Goal: Information Seeking & Learning: Find specific fact

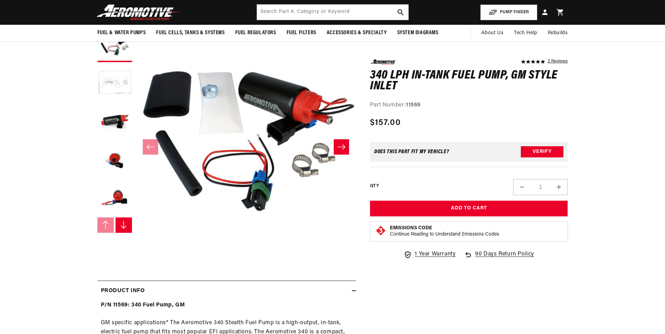
click at [116, 90] on button "Load image 2 in gallery view" at bounding box center [114, 83] width 35 height 35
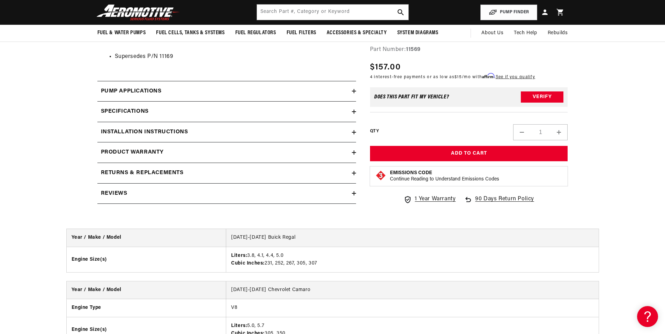
scroll to position [698, 0]
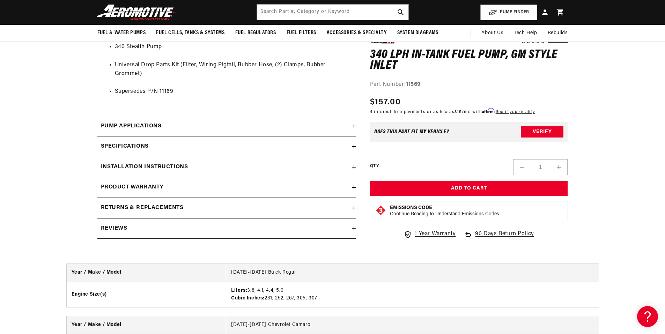
click at [179, 142] on div "Specifications" at bounding box center [224, 146] width 254 height 9
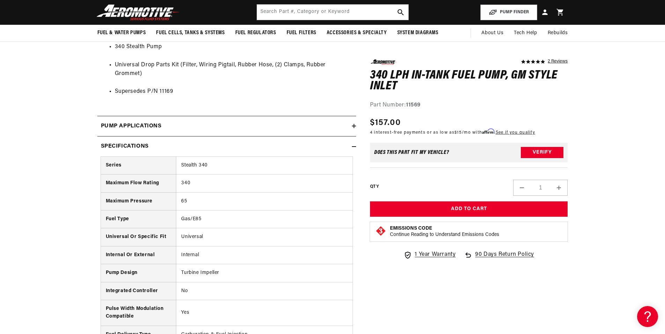
click at [180, 142] on div "Specifications" at bounding box center [224, 146] width 254 height 9
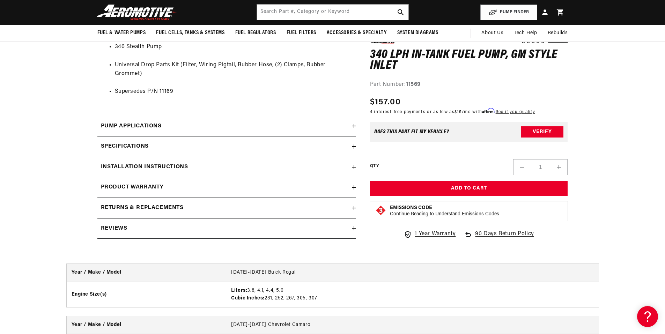
click at [181, 184] on div "Product warranty" at bounding box center [224, 187] width 254 height 9
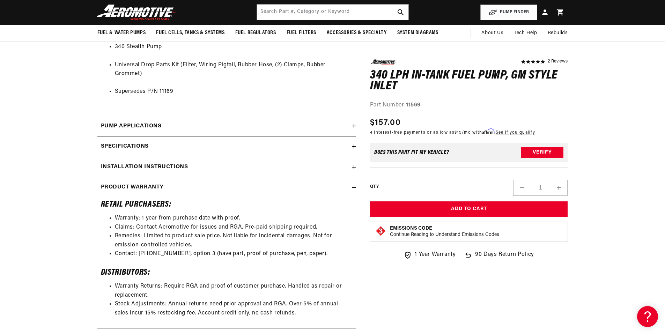
click at [181, 184] on div "Product warranty" at bounding box center [224, 187] width 254 height 9
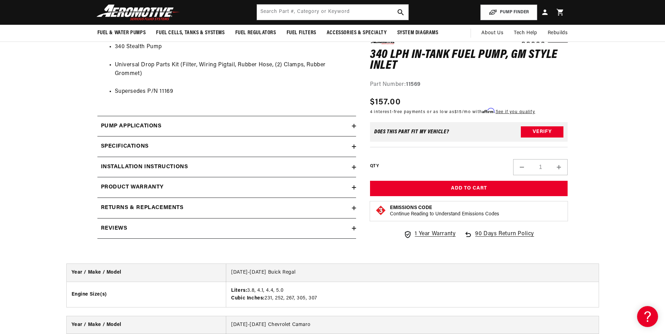
click at [186, 167] on h2 "Installation Instructions" at bounding box center [144, 167] width 87 height 9
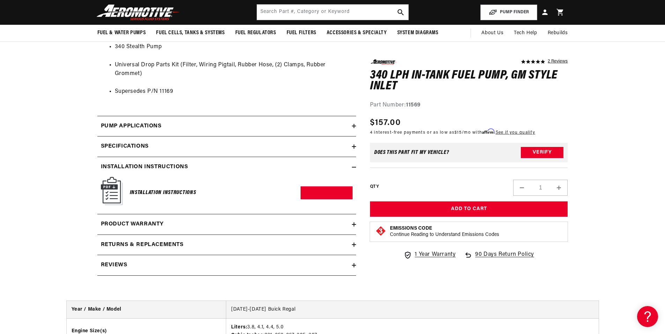
click at [186, 166] on h2 "Installation Instructions" at bounding box center [144, 167] width 87 height 9
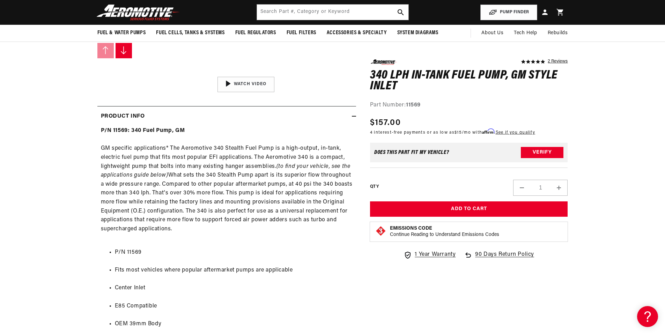
scroll to position [0, 0]
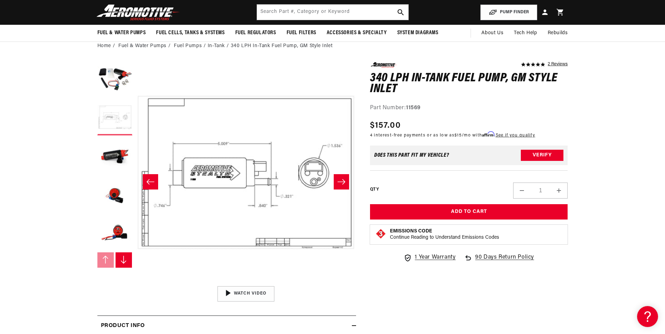
click at [115, 127] on button "Load image 2 in gallery view" at bounding box center [114, 117] width 35 height 35
click at [118, 160] on button "Load image 3 in gallery view" at bounding box center [114, 156] width 35 height 35
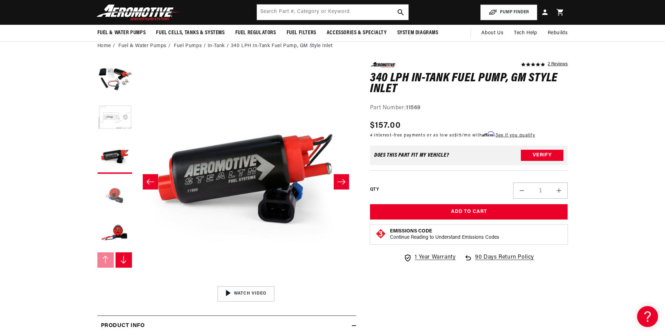
click at [120, 196] on button "Load image 4 in gallery view" at bounding box center [114, 194] width 35 height 35
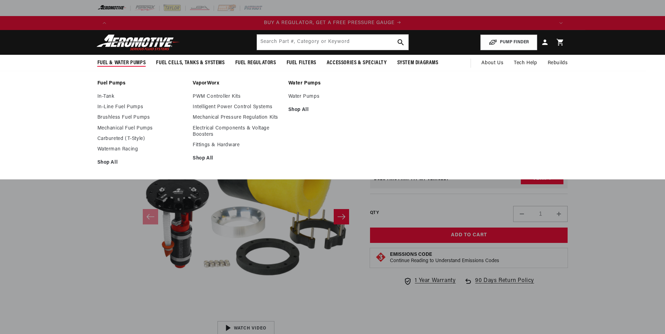
click at [118, 61] on span "Fuel & Water Pumps" at bounding box center [121, 62] width 49 height 7
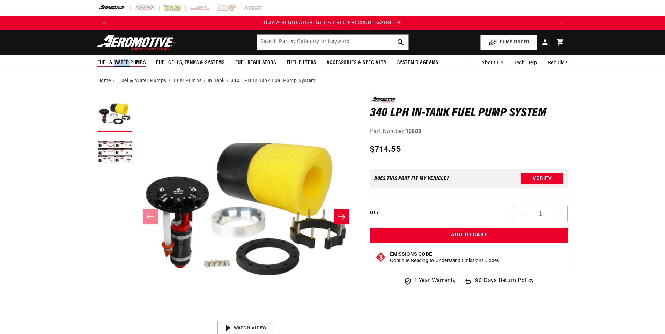
click at [118, 61] on span "Fuel & Water Pumps" at bounding box center [121, 62] width 49 height 7
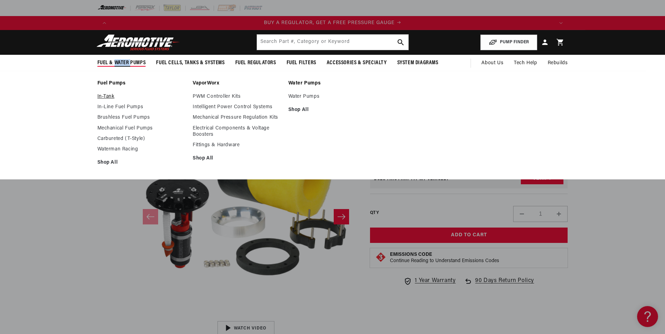
click at [105, 94] on link "In-Tank" at bounding box center [141, 97] width 89 height 6
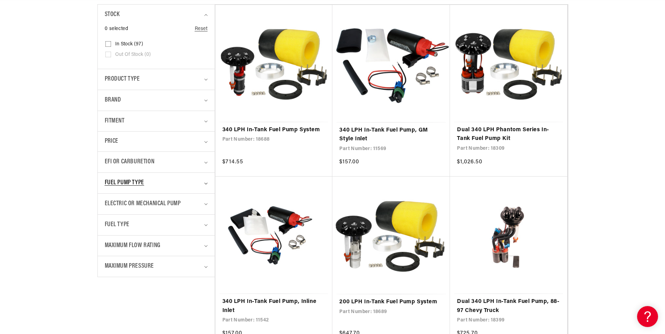
scroll to position [0, 442]
click at [148, 185] on div "Fuel Pump Type" at bounding box center [153, 183] width 97 height 10
click at [148, 184] on div "Fuel Pump Type" at bounding box center [153, 183] width 97 height 10
click at [152, 202] on span "Electric or Mechanical Pump" at bounding box center [143, 204] width 76 height 10
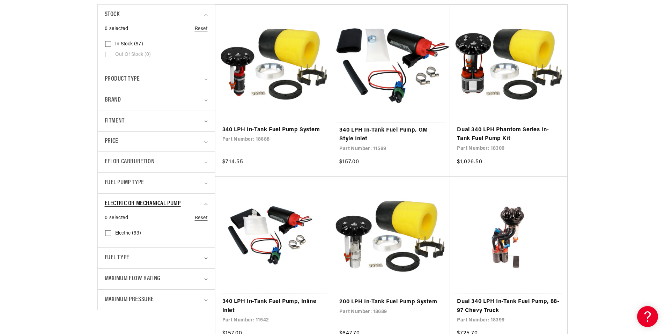
click at [152, 202] on span "Electric or Mechanical Pump" at bounding box center [143, 204] width 76 height 10
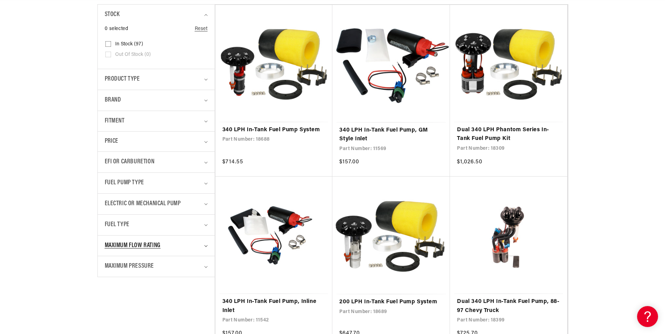
scroll to position [0, 885]
click at [167, 246] on div "Maximum Flow Rating" at bounding box center [153, 246] width 97 height 10
click at [111, 307] on label "340 LPH (9) 340 LPH (9 products)" at bounding box center [153, 306] width 97 height 10
click at [111, 307] on input "340 LPH (9) 340 LPH (9 products)" at bounding box center [108, 308] width 6 height 6
checkbox input "true"
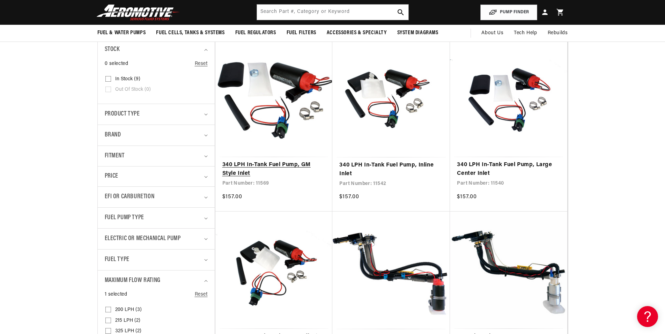
click at [251, 163] on link "340 LPH In-Tank Fuel Pump, GM Style Inlet" at bounding box center [273, 170] width 103 height 18
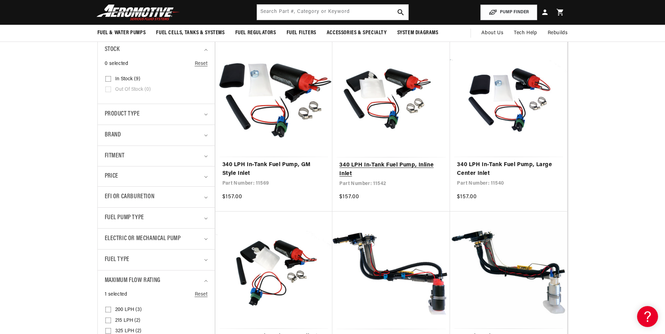
click at [394, 165] on link "340 LPH In-Tank Fuel Pump, Inline Inlet" at bounding box center [391, 170] width 104 height 18
click at [380, 172] on link "340 LPH In-Tank Fuel Pump, Inline Inlet" at bounding box center [391, 170] width 104 height 18
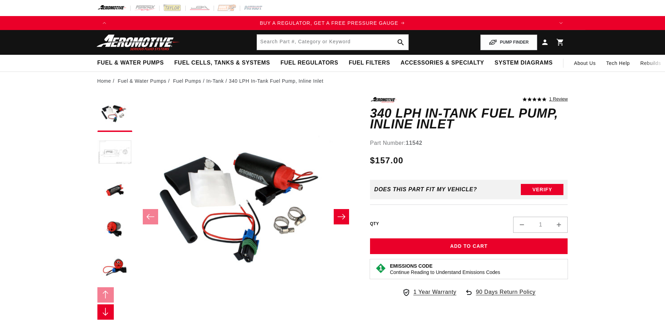
click at [117, 157] on button "Load image 2 in gallery view" at bounding box center [114, 152] width 35 height 35
click at [115, 223] on button "Load image 4 in gallery view" at bounding box center [114, 229] width 35 height 35
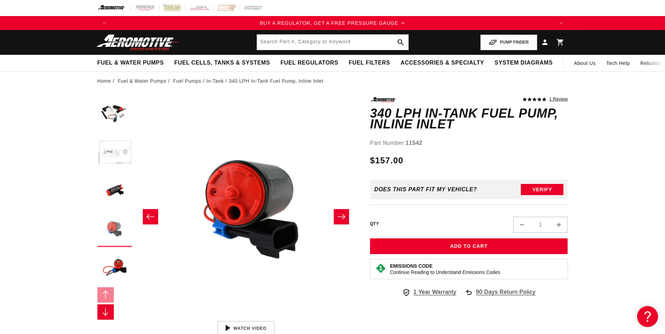
scroll to position [0, 661]
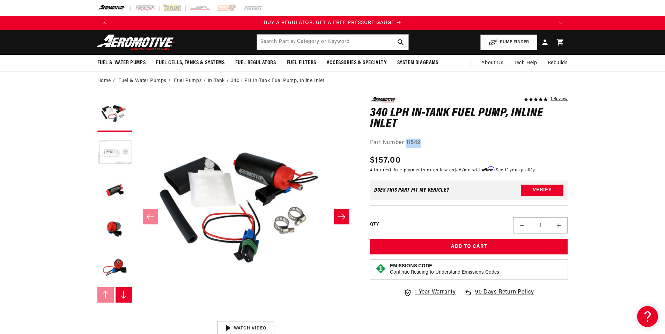
drag, startPoint x: 421, startPoint y: 143, endPoint x: 407, endPoint y: 143, distance: 14.0
click at [407, 143] on strong "11542" at bounding box center [413, 143] width 15 height 6
copy strong "11542"
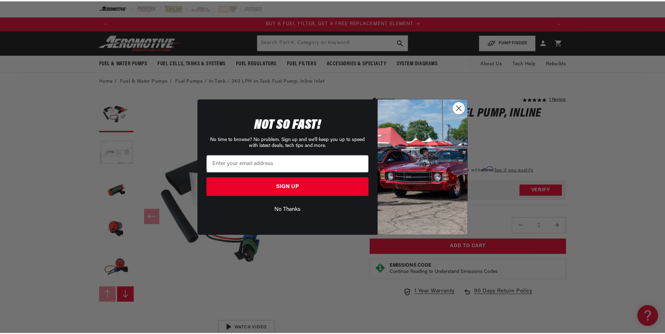
scroll to position [0, 442]
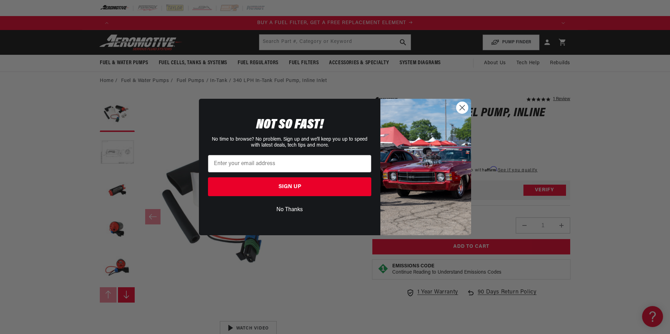
click at [458, 109] on circle "Close dialog" at bounding box center [462, 108] width 12 height 12
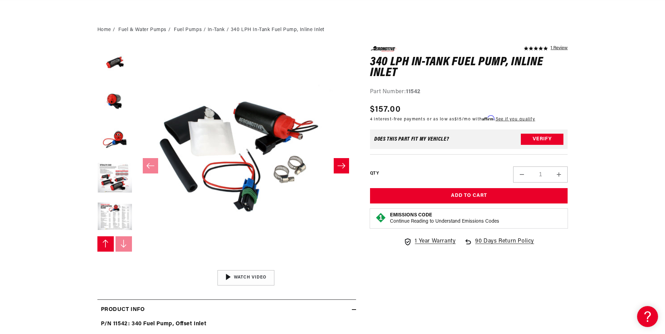
scroll to position [209, 0]
